Goal: Communication & Community: Participate in discussion

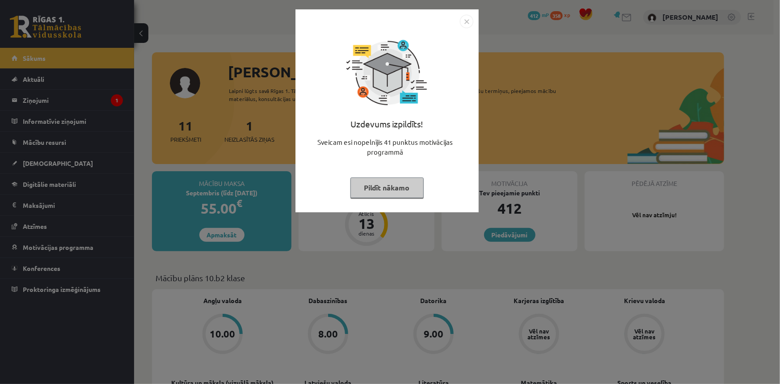
click at [378, 188] on button "Pildīt nākamo" at bounding box center [387, 188] width 73 height 21
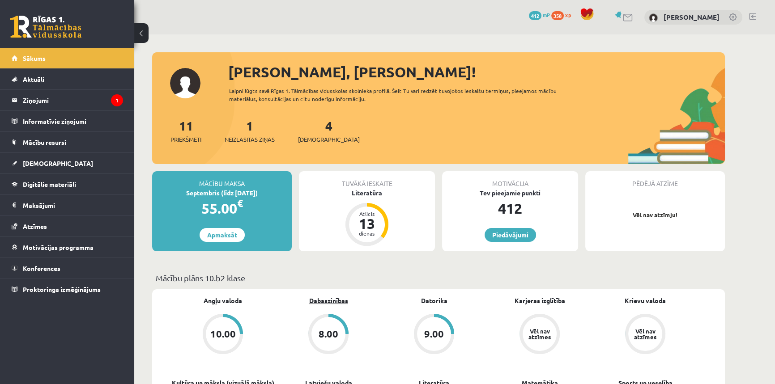
click at [327, 297] on link "Dabaszinības" at bounding box center [328, 300] width 39 height 9
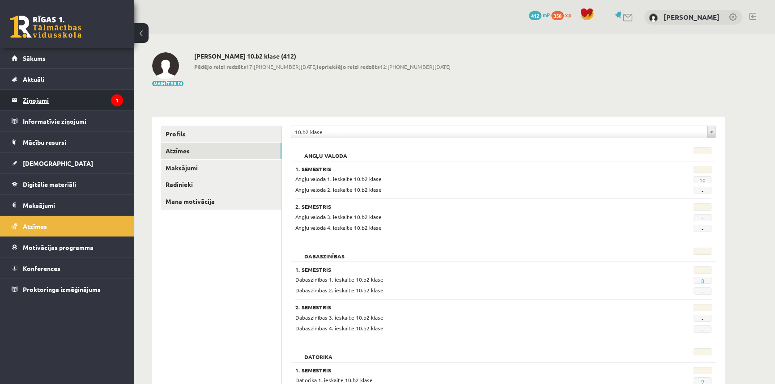
click at [40, 93] on legend "Ziņojumi 1" at bounding box center [73, 100] width 100 height 21
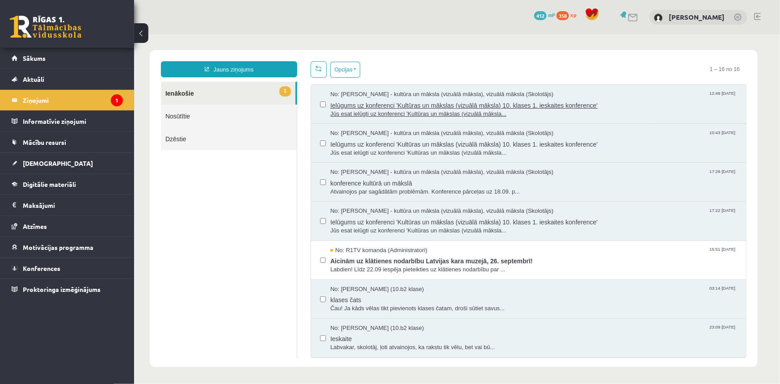
click at [390, 106] on span "Ielūgums uz konferenci 'Kultūras un mākslas (vizuālā māksla) 10. klases 1. iesk…" at bounding box center [533, 103] width 407 height 11
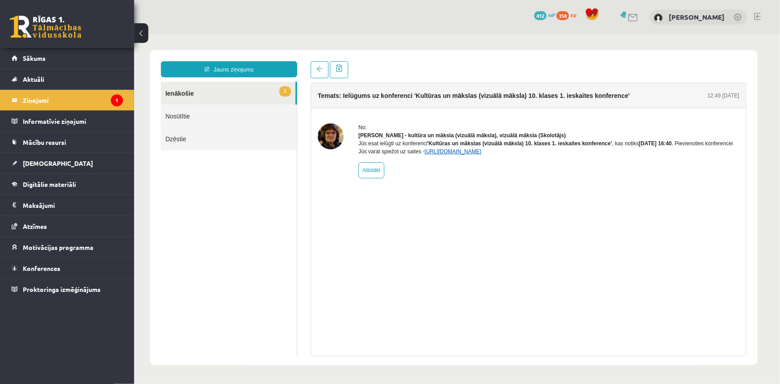
click at [454, 154] on link "[URL][DOMAIN_NAME]" at bounding box center [452, 151] width 57 height 6
click at [31, 95] on legend "Ziņojumi 1" at bounding box center [73, 100] width 100 height 21
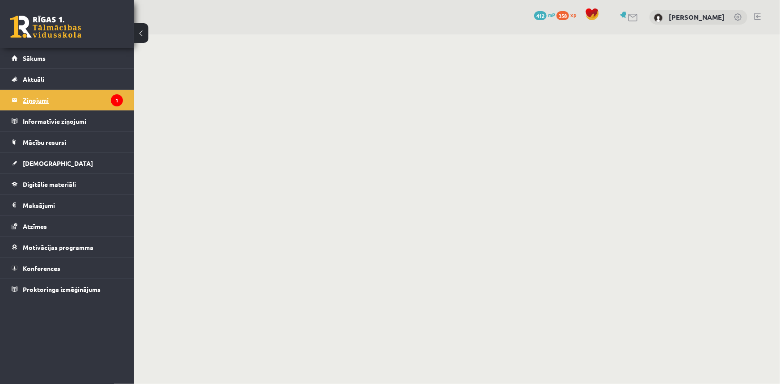
click at [121, 103] on icon "1" at bounding box center [117, 100] width 12 height 12
click at [114, 100] on icon "1" at bounding box center [117, 100] width 12 height 12
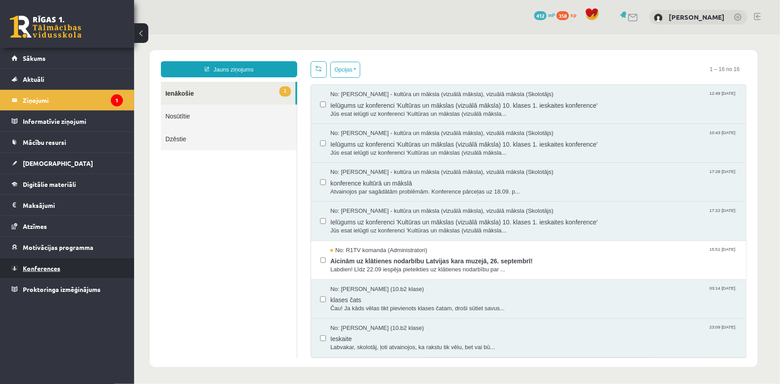
click at [52, 265] on span "Konferences" at bounding box center [42, 268] width 38 height 8
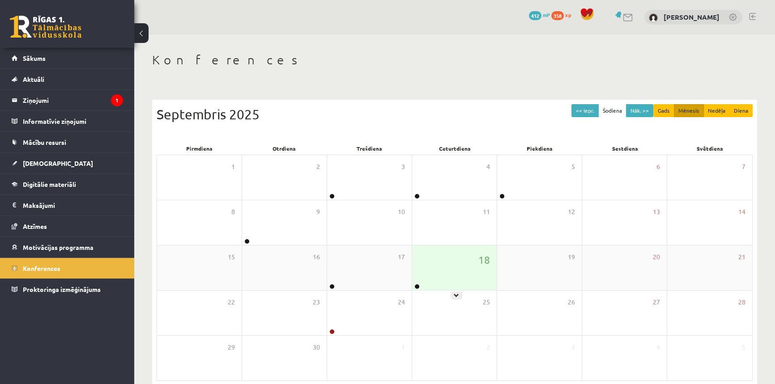
click at [427, 283] on div "18" at bounding box center [454, 268] width 85 height 45
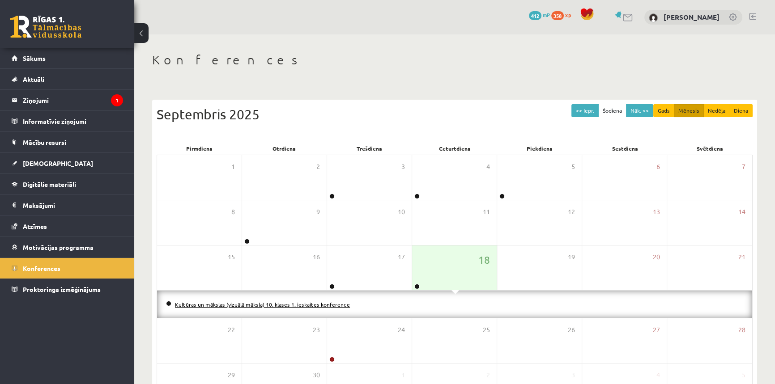
click at [312, 305] on link "Kultūras un mākslas (vizuālā māksla) 10. klases 1. ieskaites konference" at bounding box center [262, 304] width 175 height 7
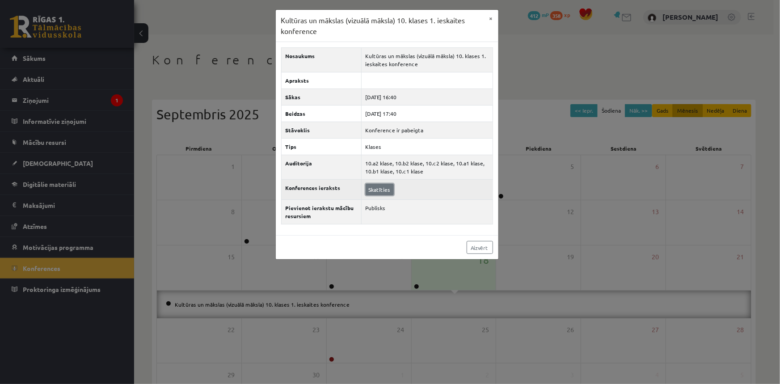
click at [383, 189] on link "Skatīties" at bounding box center [380, 190] width 28 height 12
